Goal: Find specific page/section: Find specific page/section

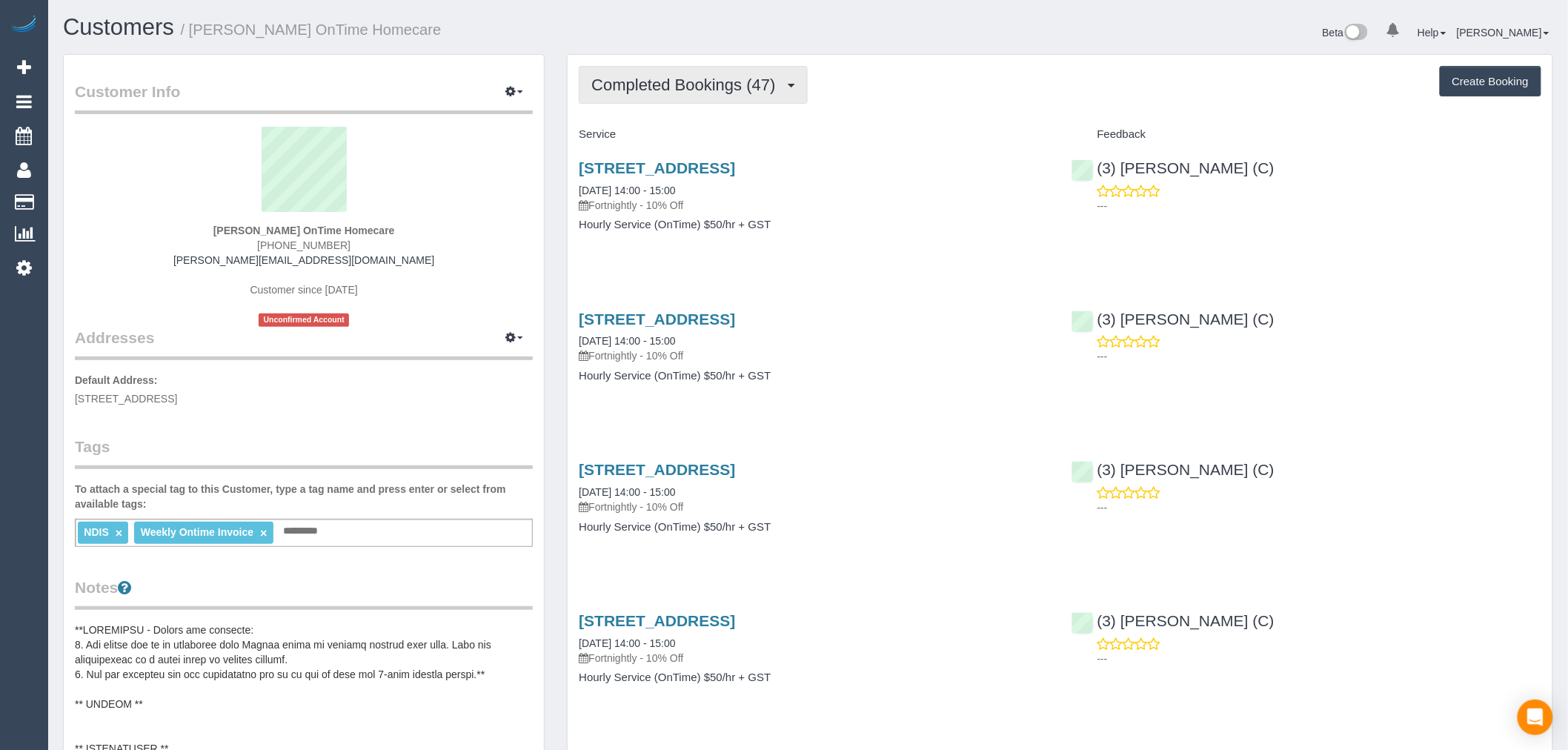
click at [714, 82] on span "Completed Bookings (47)" at bounding box center [686, 85] width 191 height 18
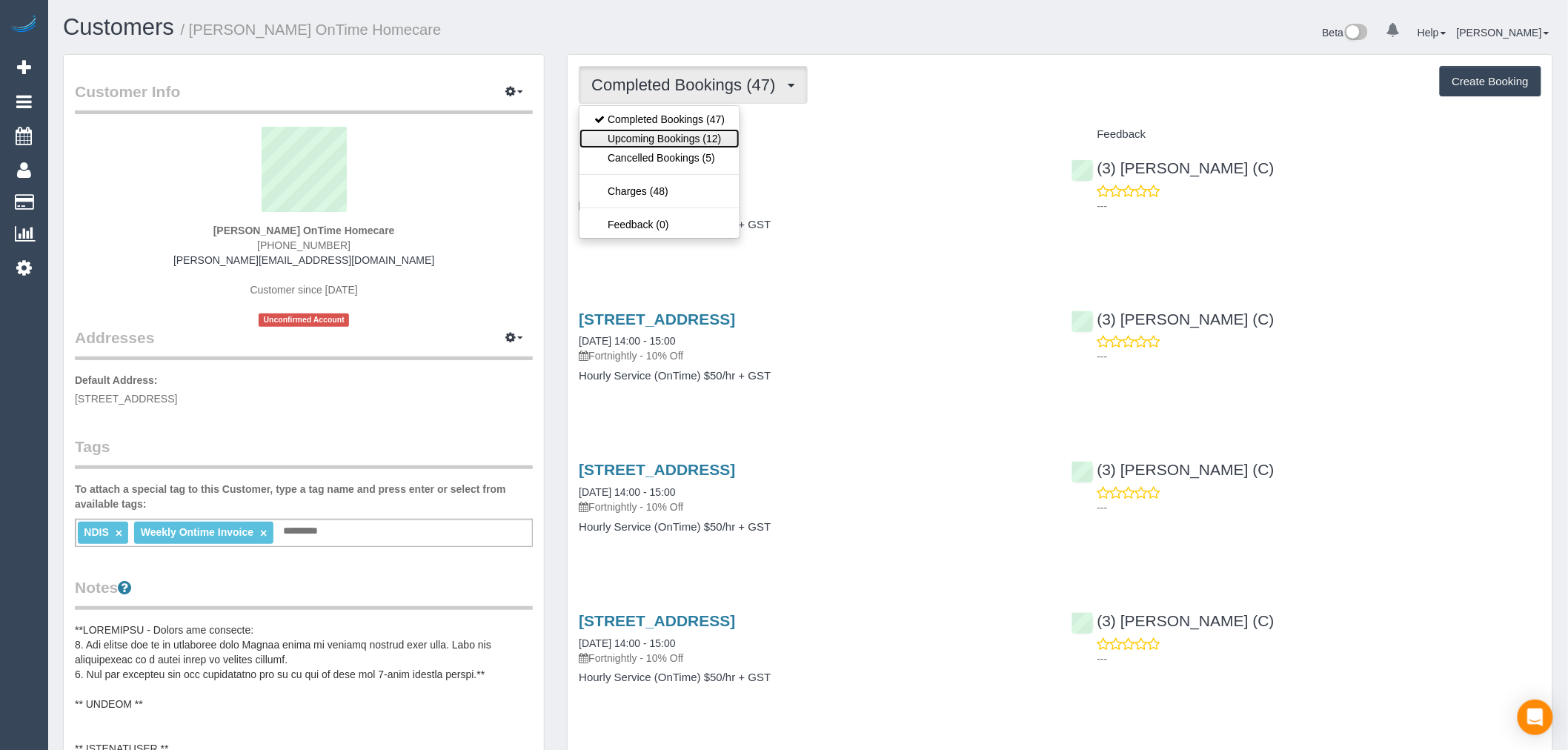
click at [720, 130] on link "Upcoming Bookings (12)" at bounding box center [660, 138] width 160 height 19
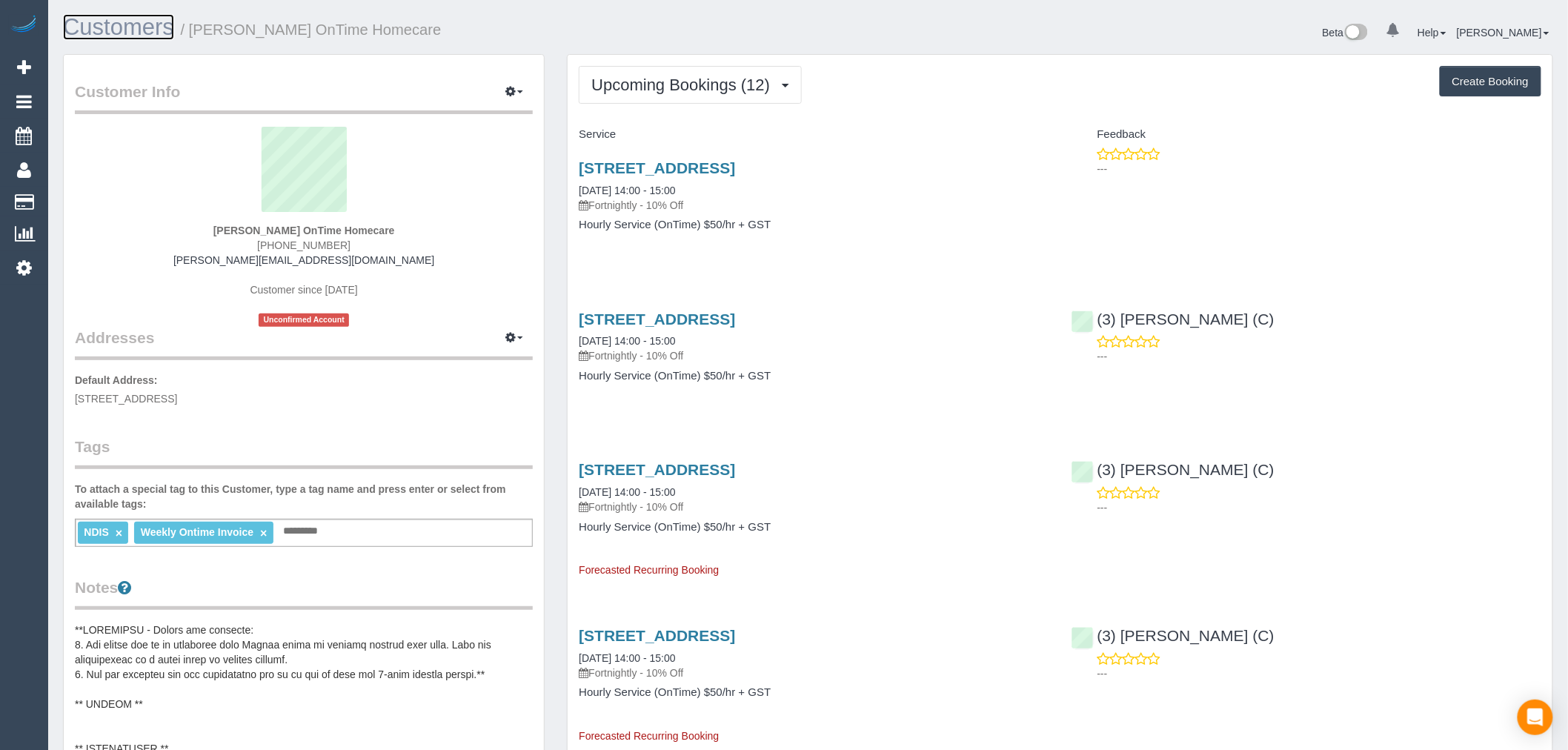
click at [168, 23] on link "Customers" at bounding box center [118, 27] width 111 height 26
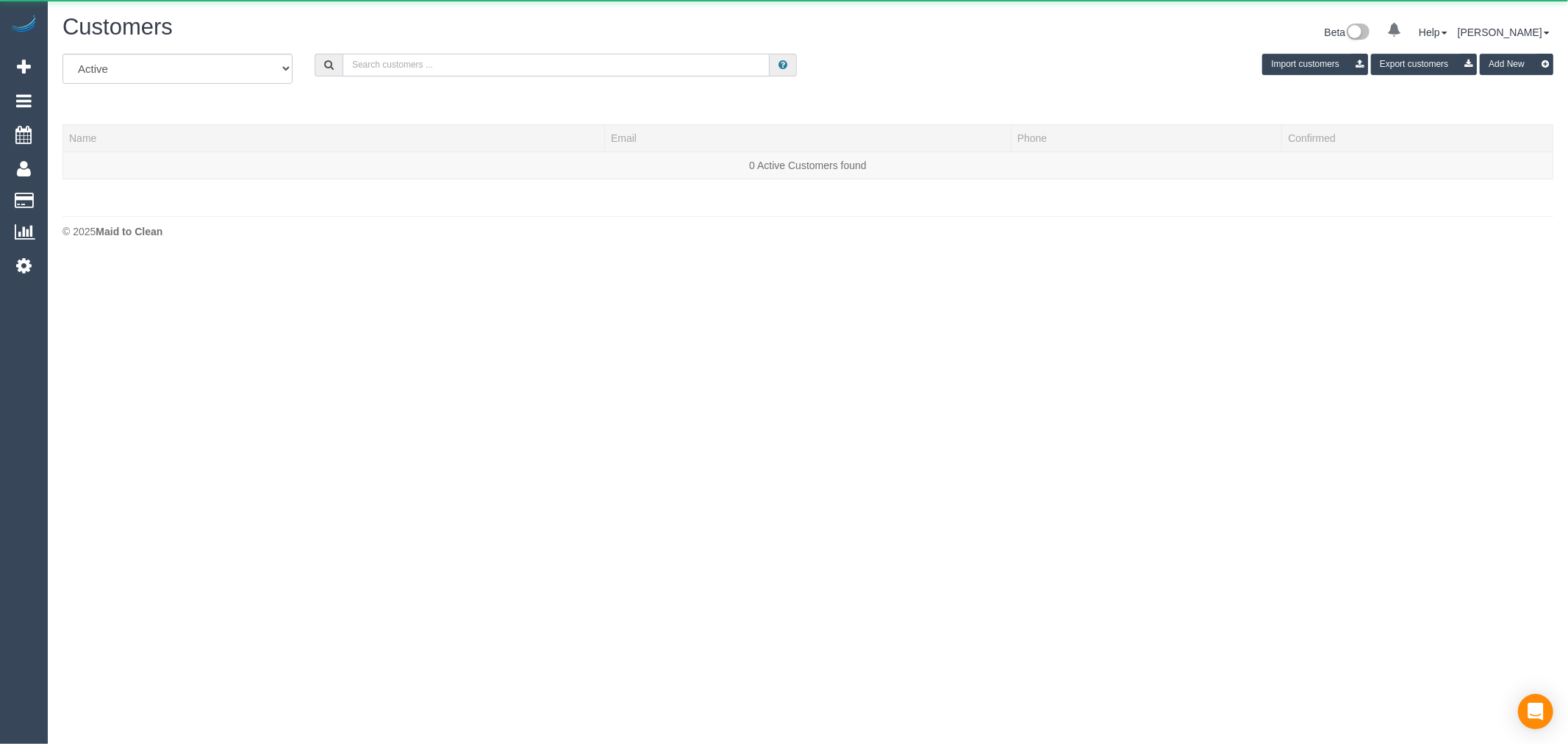
click at [620, 74] on input "text" at bounding box center [556, 65] width 427 height 23
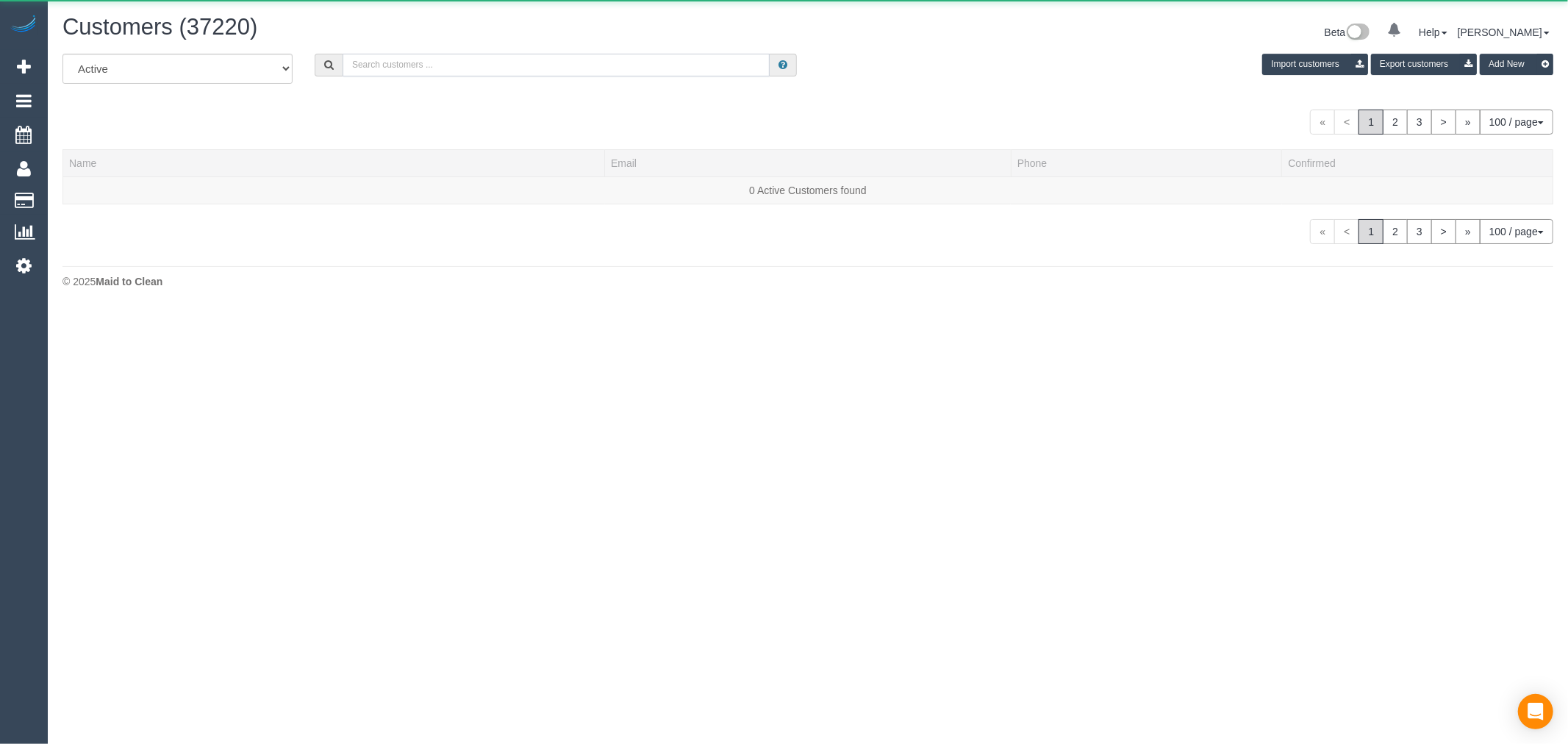
paste input "[PERSON_NAME]"
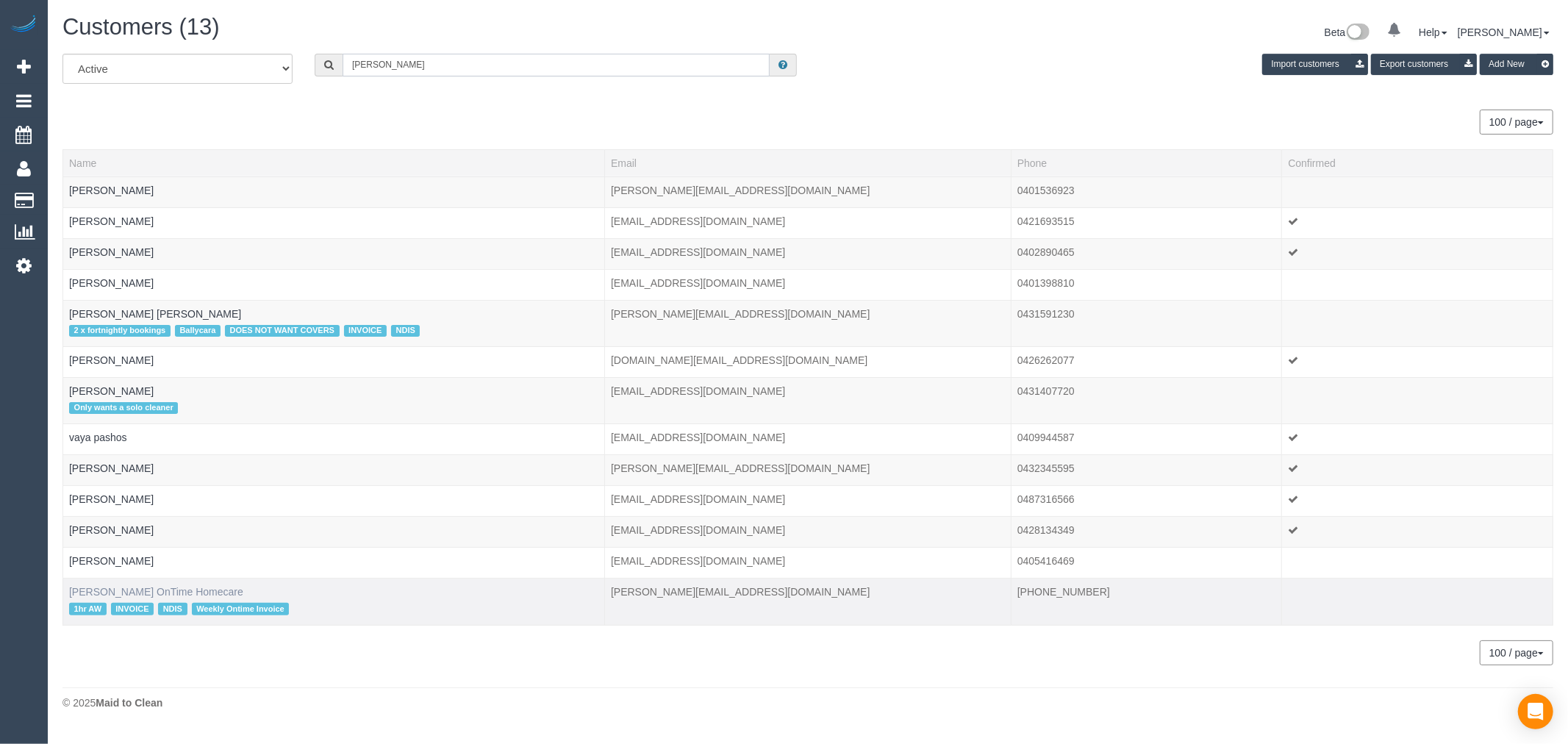
type input "[PERSON_NAME]"
click at [214, 592] on link "[PERSON_NAME] OnTime Homecare" at bounding box center [156, 592] width 174 height 12
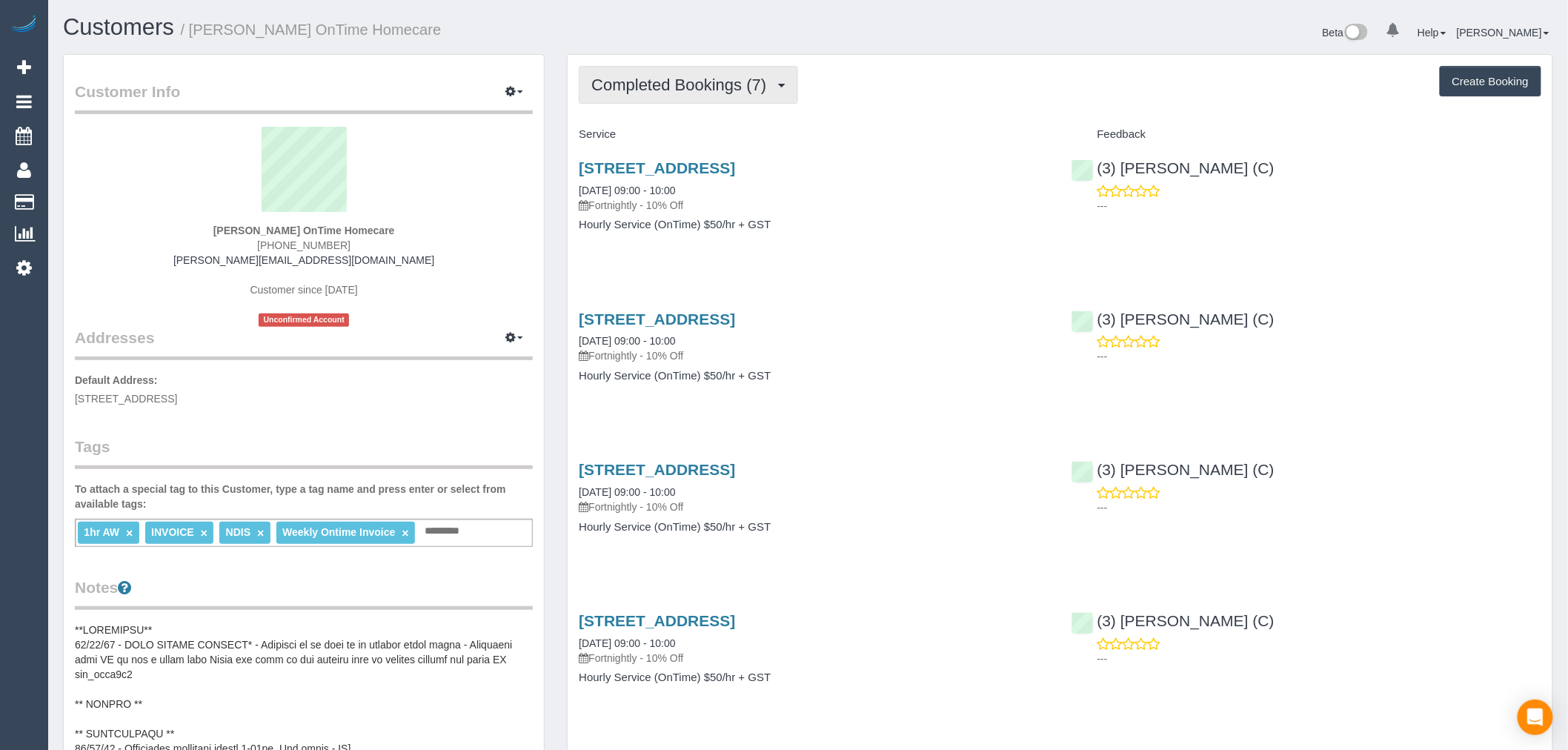
click at [753, 86] on span "Completed Bookings (7)" at bounding box center [682, 85] width 182 height 18
click at [884, 130] on h4 "Service" at bounding box center [813, 134] width 470 height 13
click at [689, 88] on span "Completed Bookings (7)" at bounding box center [682, 85] width 182 height 18
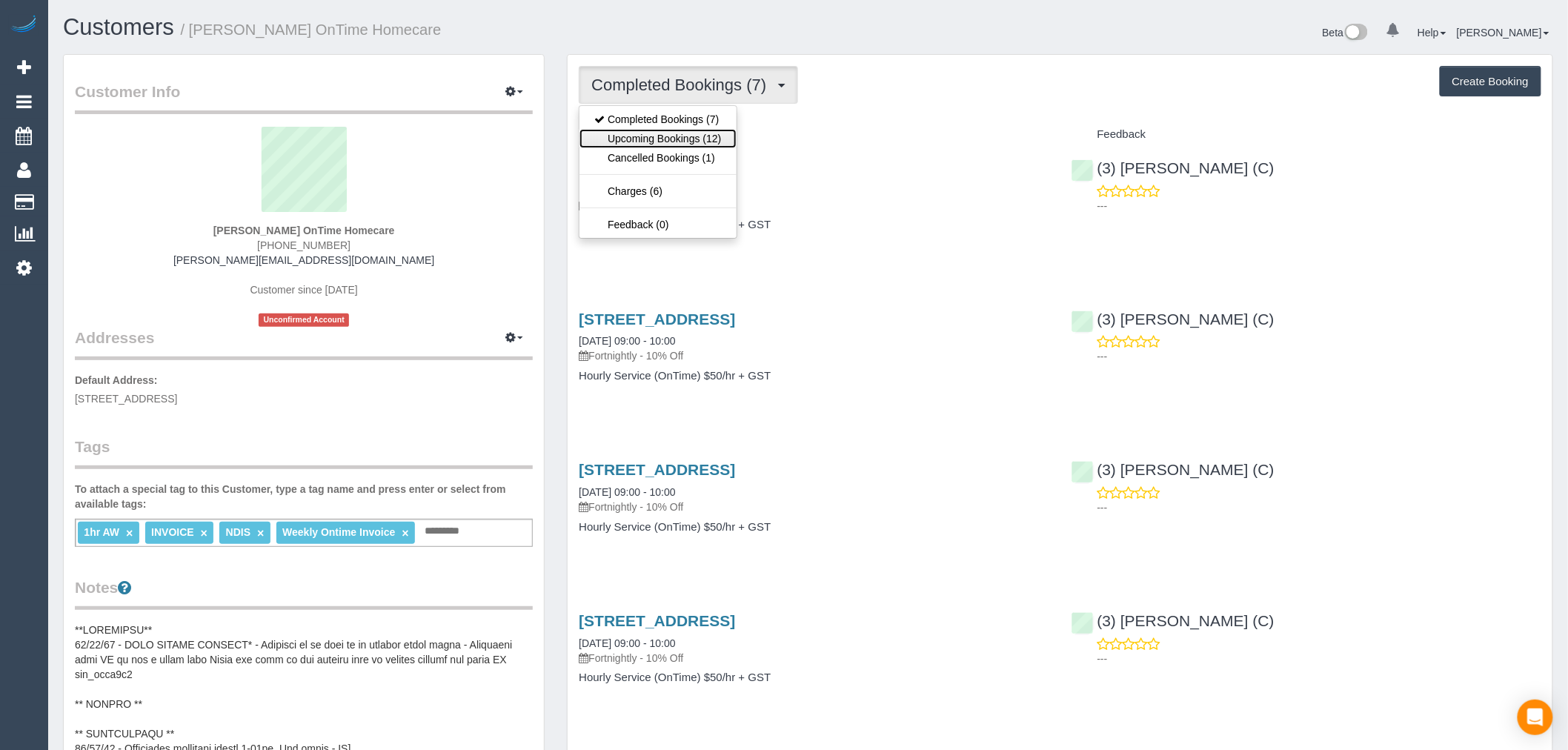
click at [690, 135] on link "Upcoming Bookings (12)" at bounding box center [657, 138] width 156 height 19
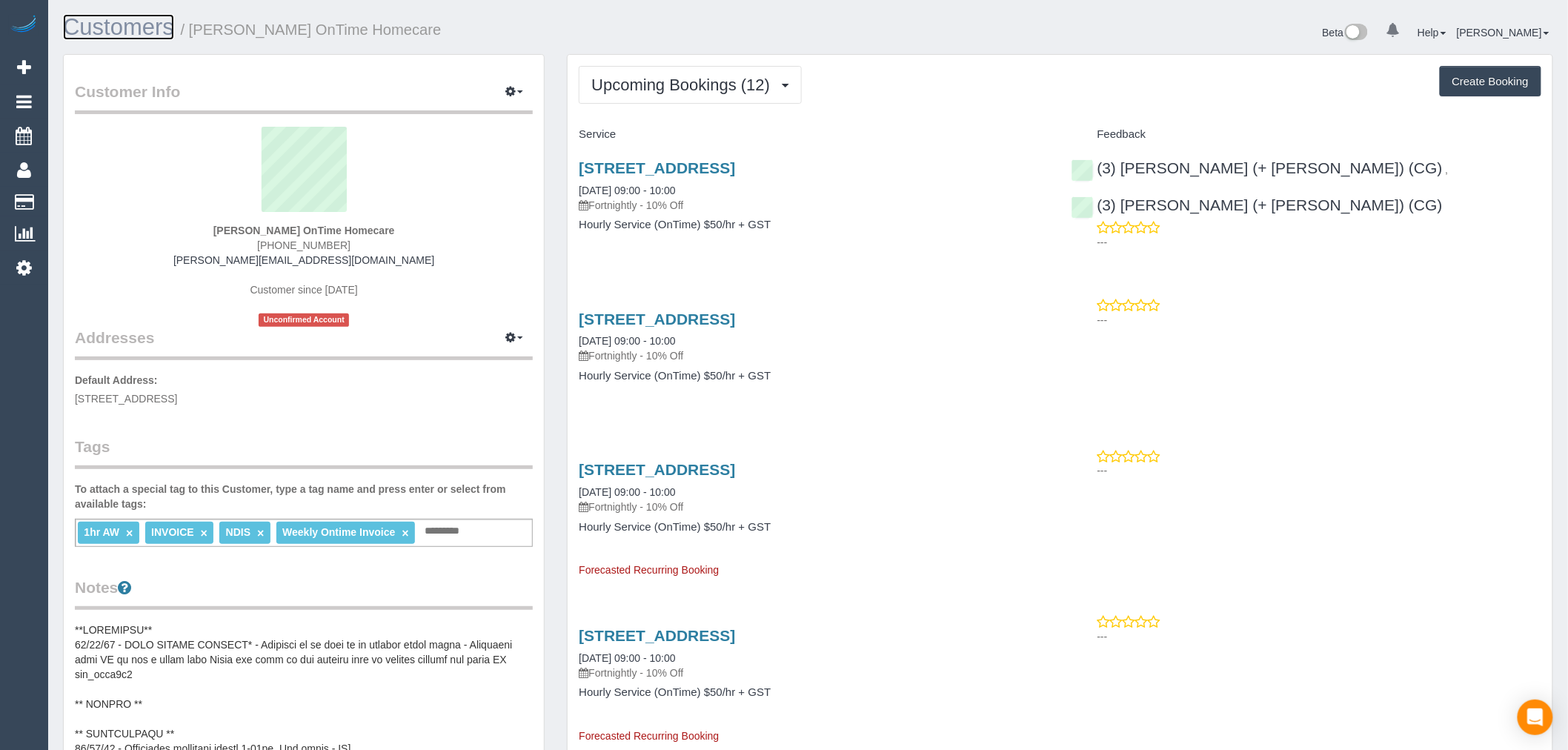
click at [130, 35] on link "Customers" at bounding box center [118, 27] width 111 height 26
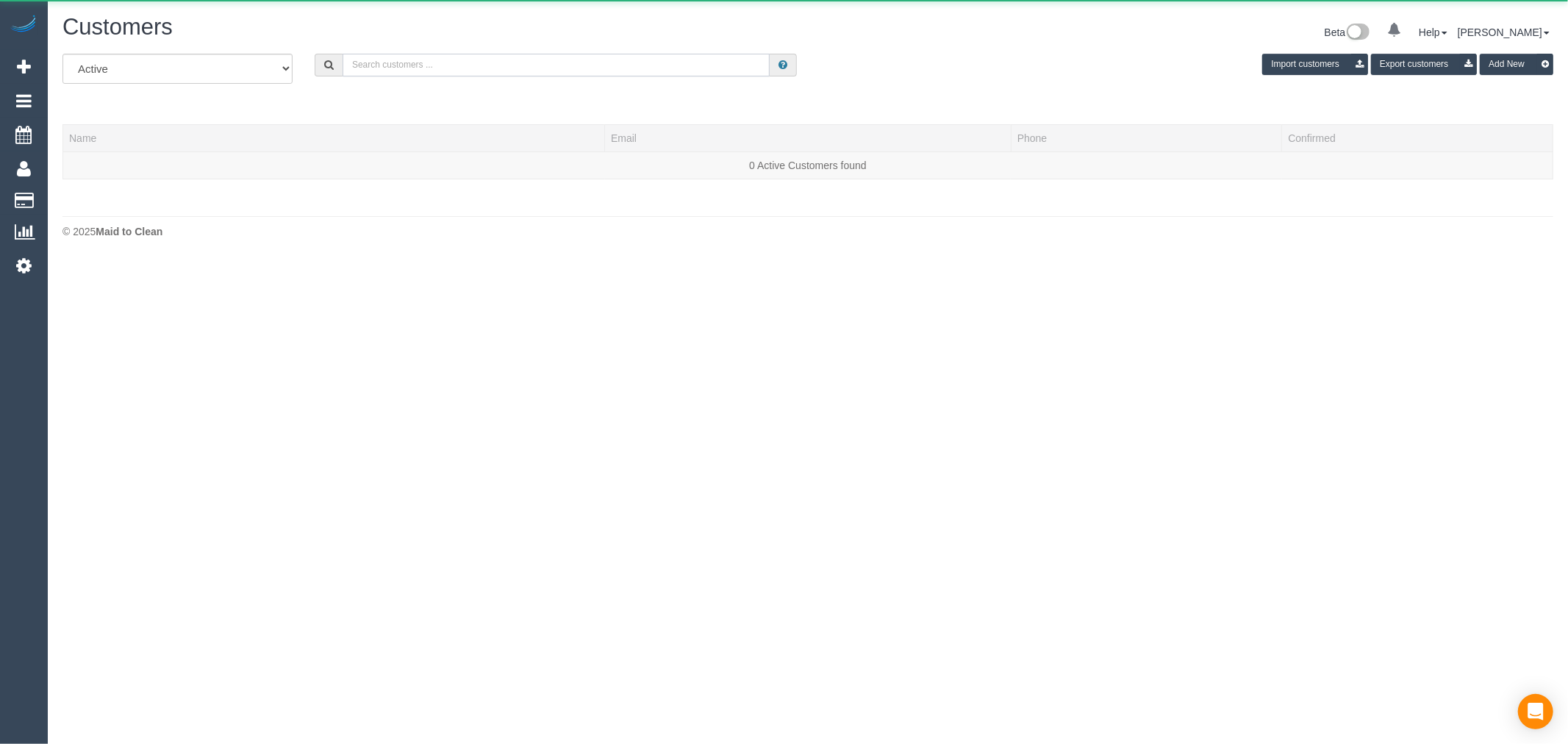
click at [469, 70] on input "text" at bounding box center [556, 65] width 427 height 23
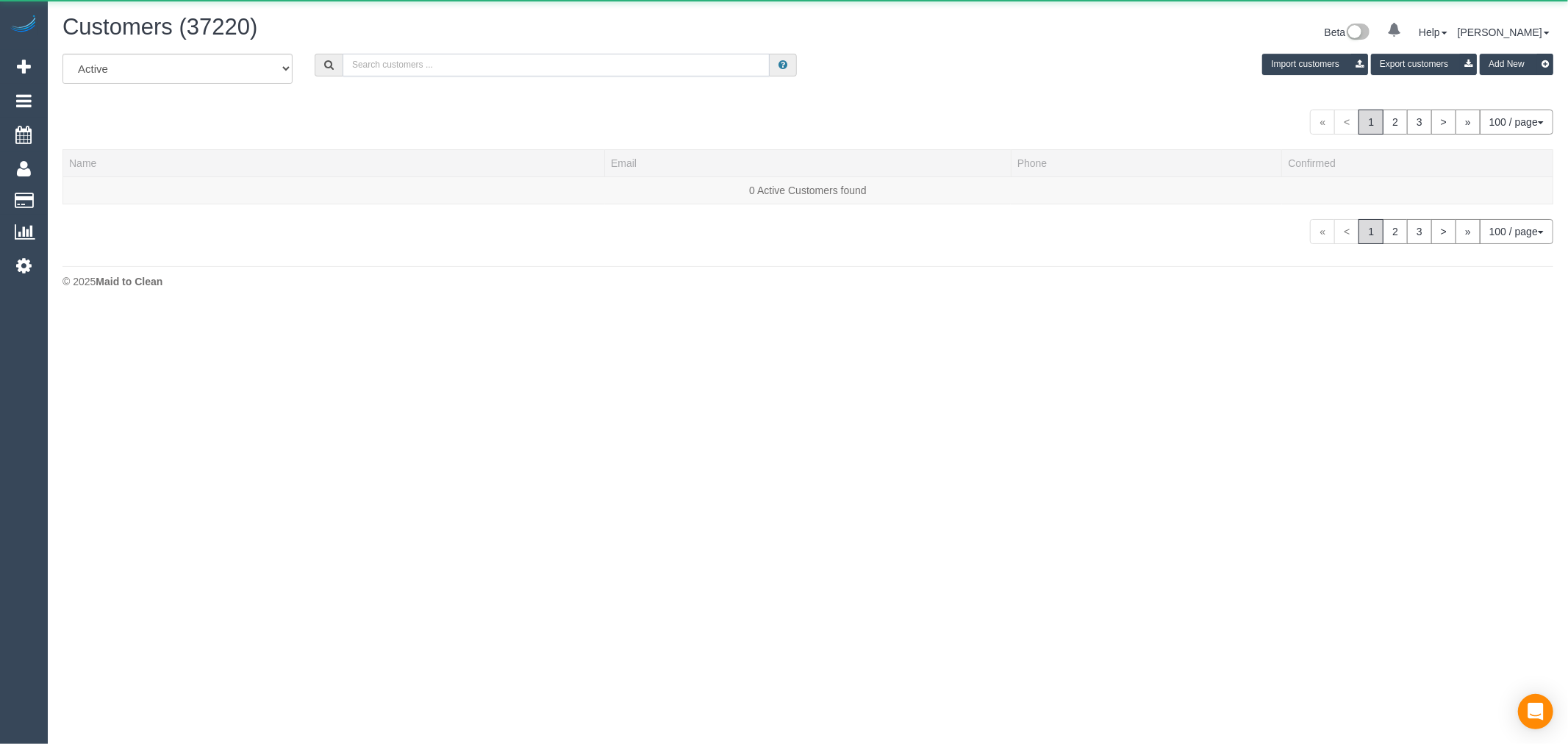
paste input "[PERSON_NAME]"
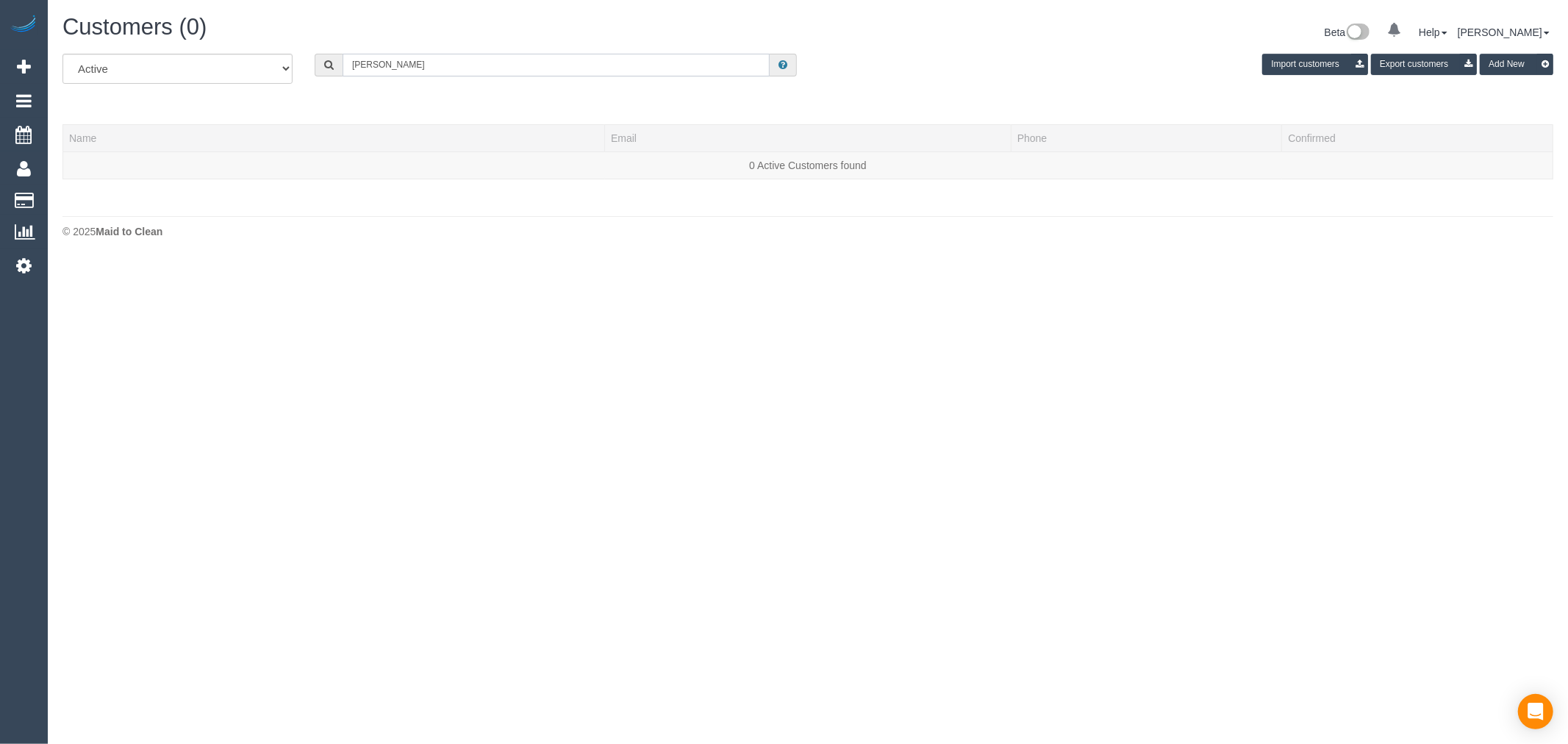
type input "[PERSON_NAME]"
